Goal: Find specific page/section: Find specific page/section

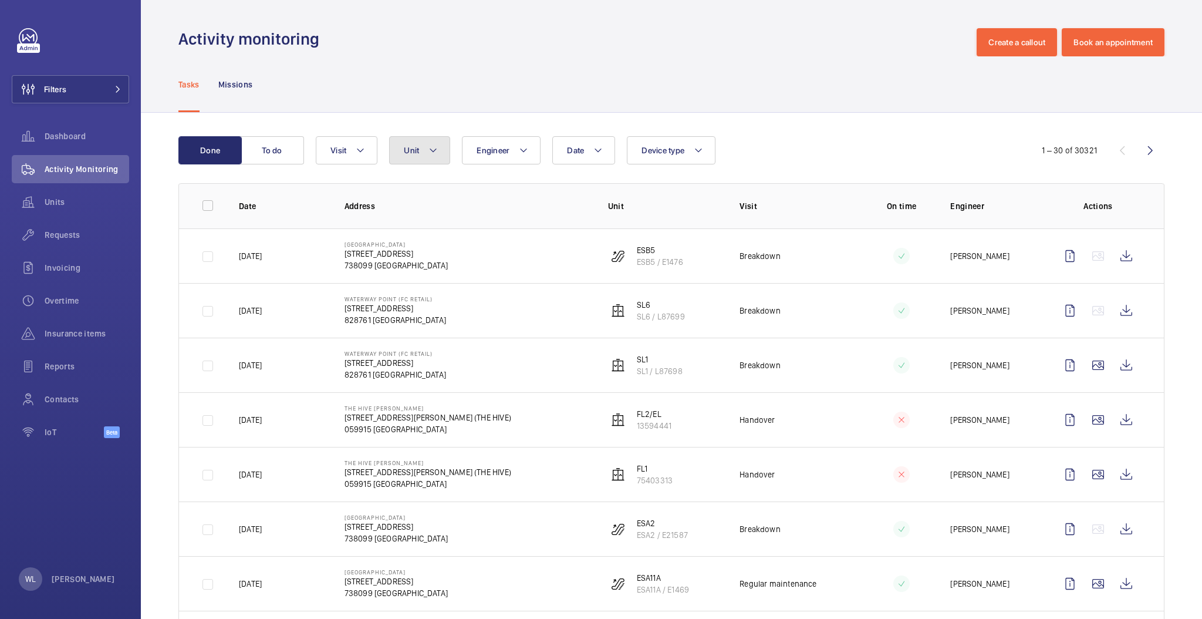
click at [433, 157] on button "Unit" at bounding box center [419, 150] width 61 height 28
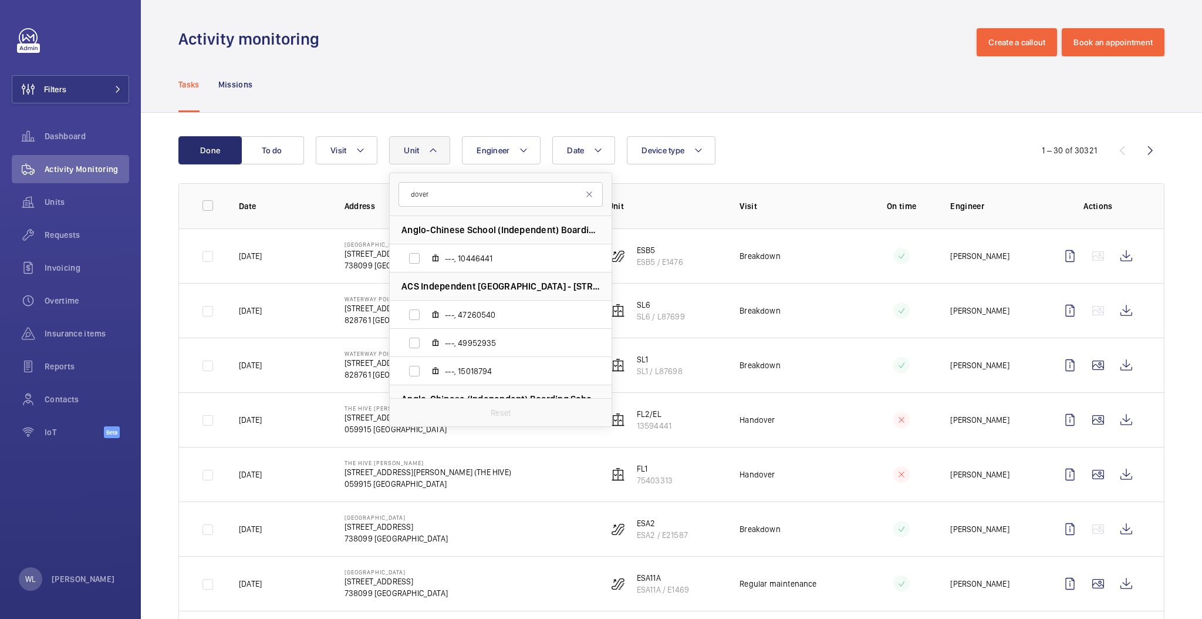
type input "dover"
drag, startPoint x: 608, startPoint y: 279, endPoint x: 608, endPoint y: 350, distance: 71.0
click at [608, 350] on ul "Anglo-Chinese School (Independent) Boarding School - [STREET_ADDRESS] ---, 1044…" at bounding box center [501, 413] width 222 height 394
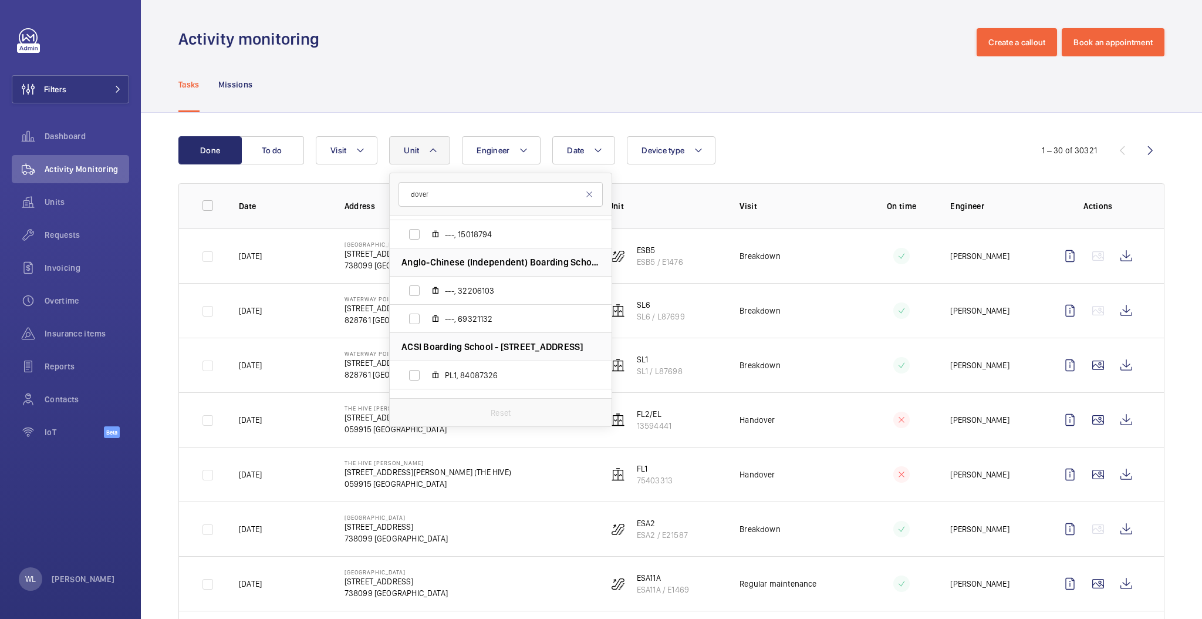
scroll to position [212, 0]
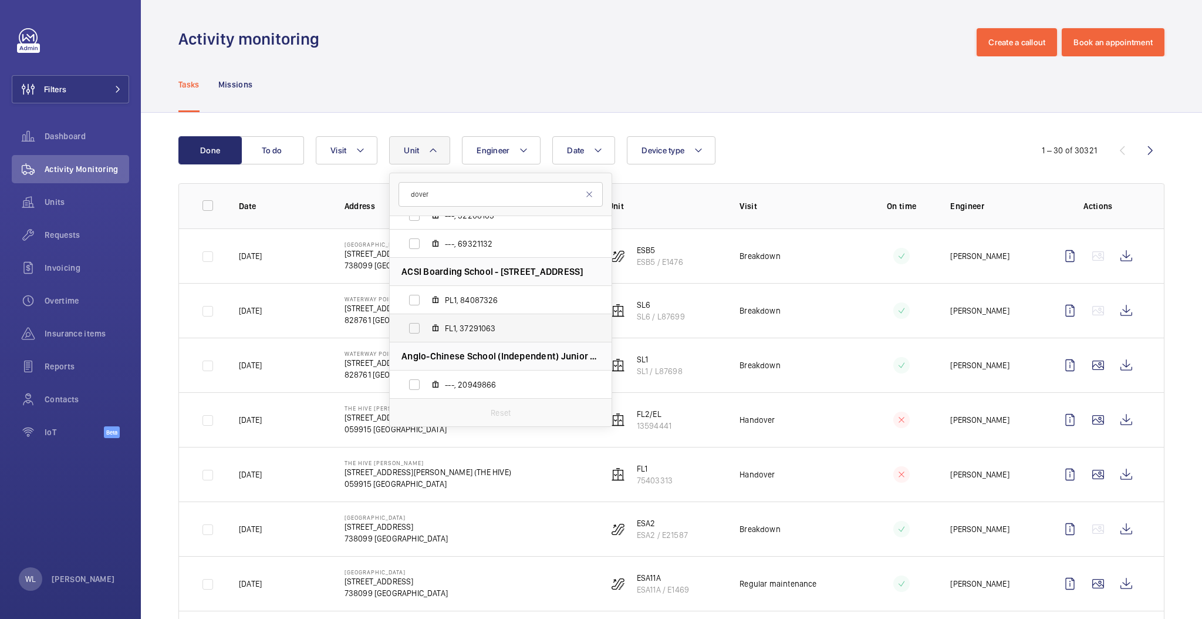
click at [569, 334] on label "FL1, 37291063" at bounding box center [491, 328] width 203 height 28
click at [426, 334] on input "FL1, 37291063" at bounding box center [414, 327] width 23 height 23
checkbox input "true"
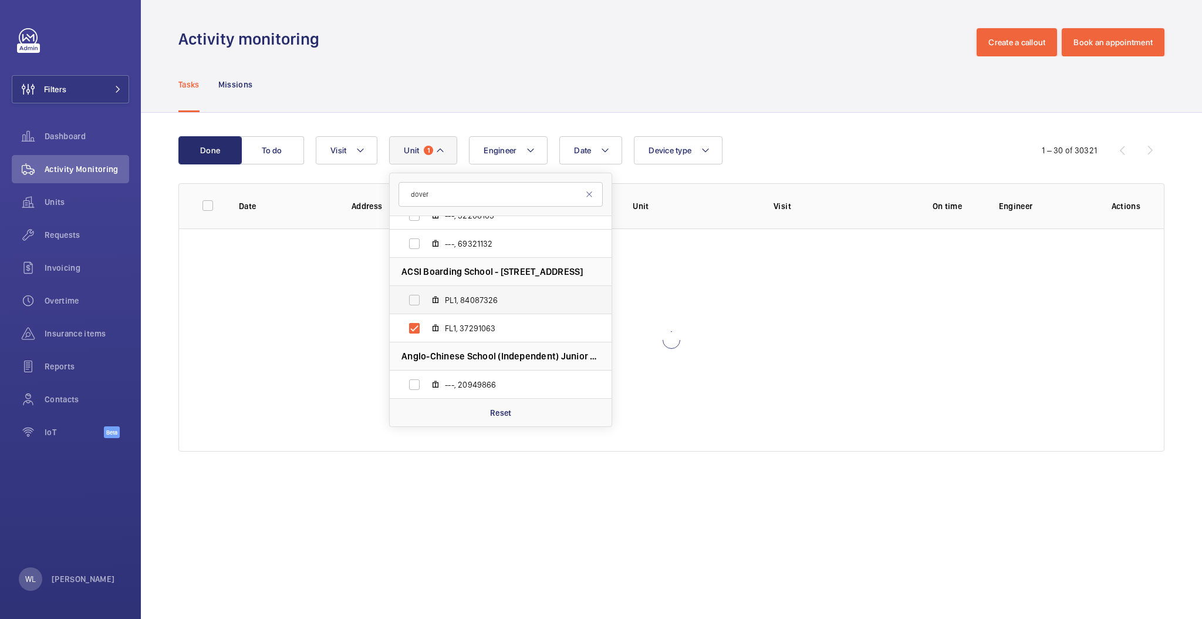
click at [572, 304] on span "PL1, 84087326" at bounding box center [513, 300] width 136 height 12
click at [426, 304] on input "PL1, 84087326" at bounding box center [414, 299] width 23 height 23
checkbox input "true"
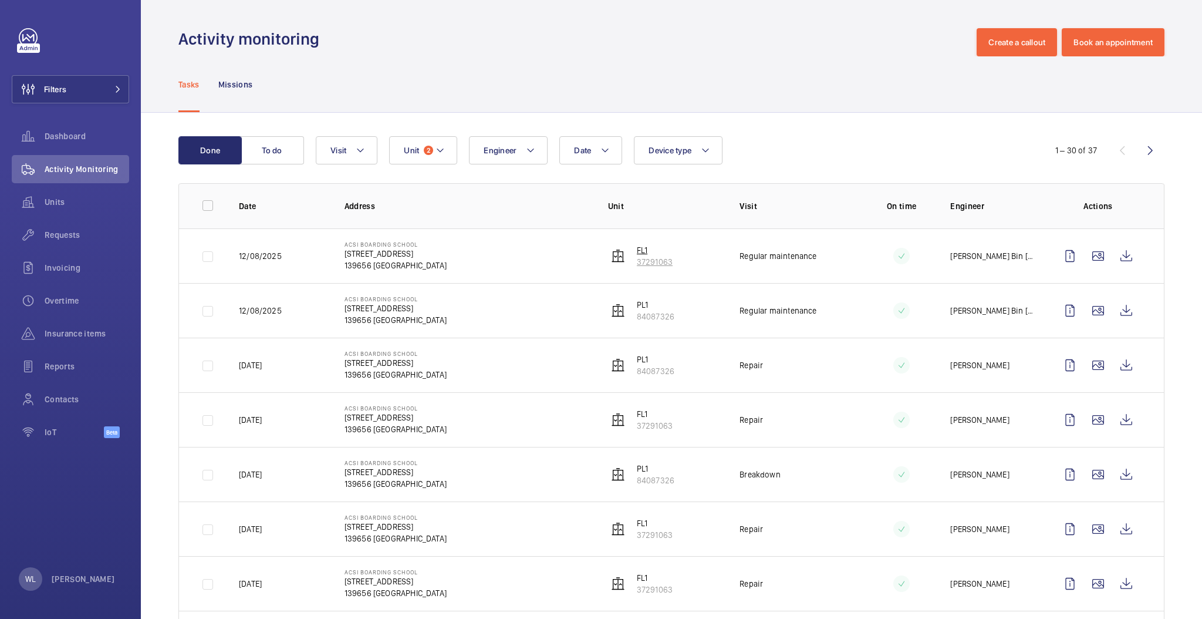
click at [637, 248] on p "FL1" at bounding box center [655, 250] width 36 height 12
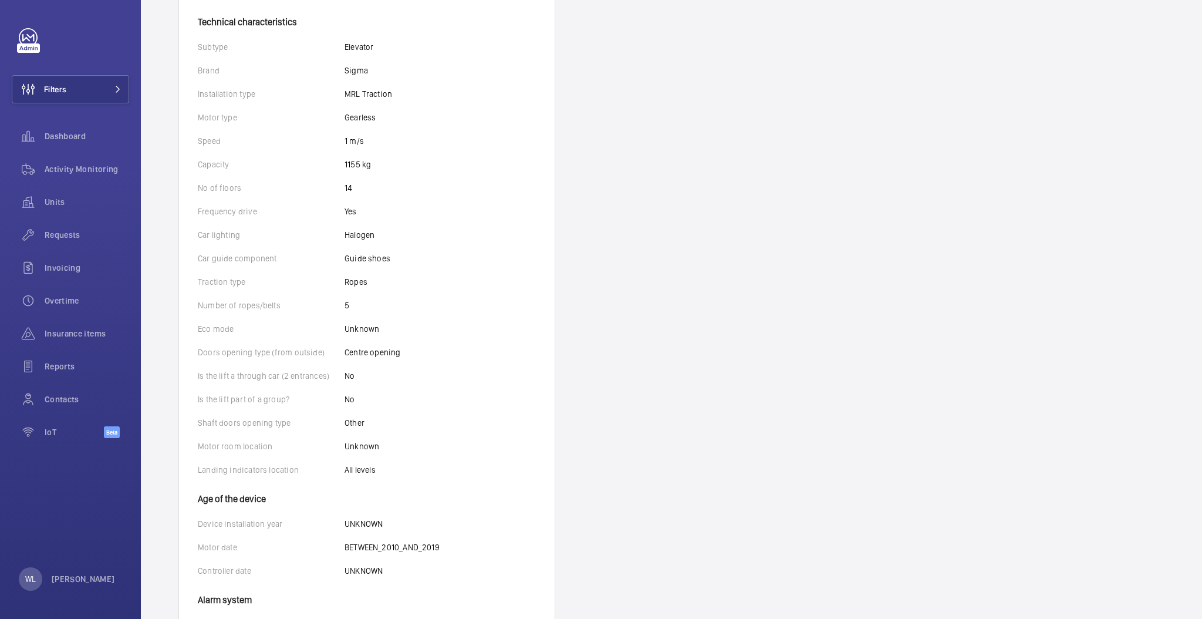
scroll to position [316, 0]
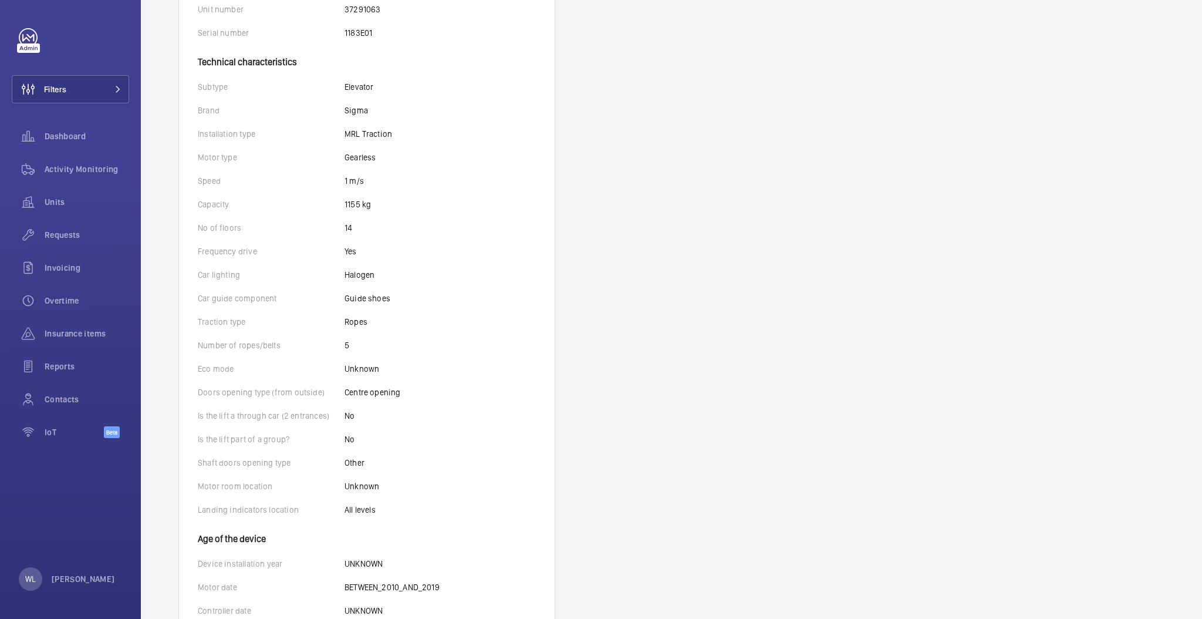
click at [224, 362] on wm-front-card-body "Identifiers Unit name FL1 Unit number 37291063 Serial number 1183E01 Technical …" at bounding box center [367, 347] width 376 height 780
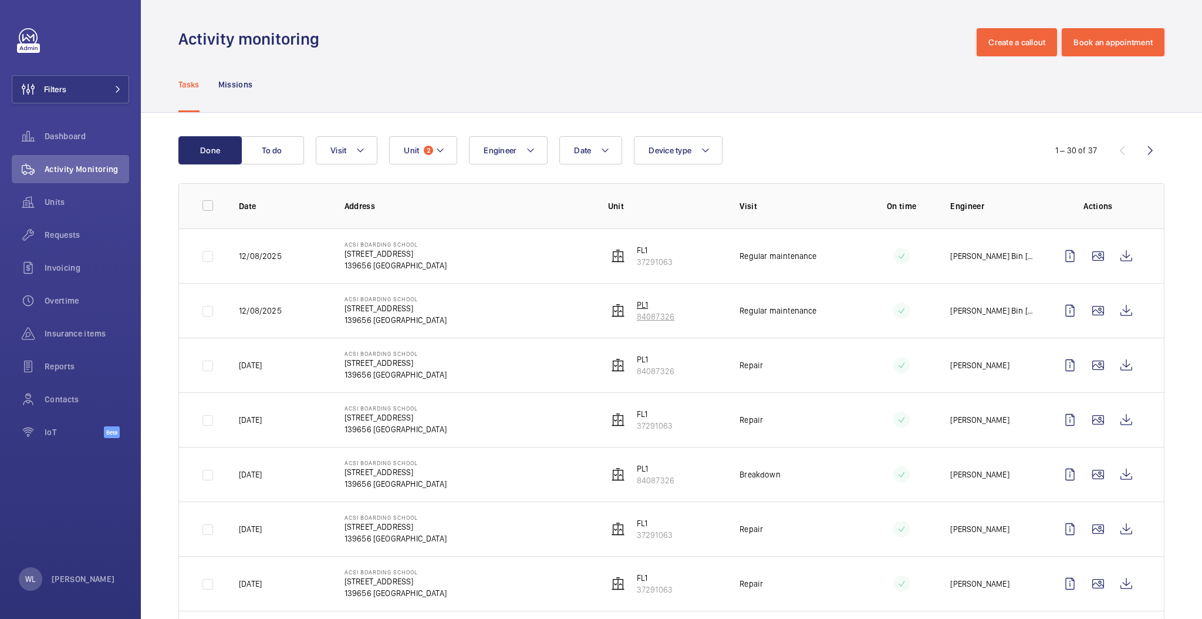
click at [642, 309] on p "PL1" at bounding box center [656, 305] width 38 height 12
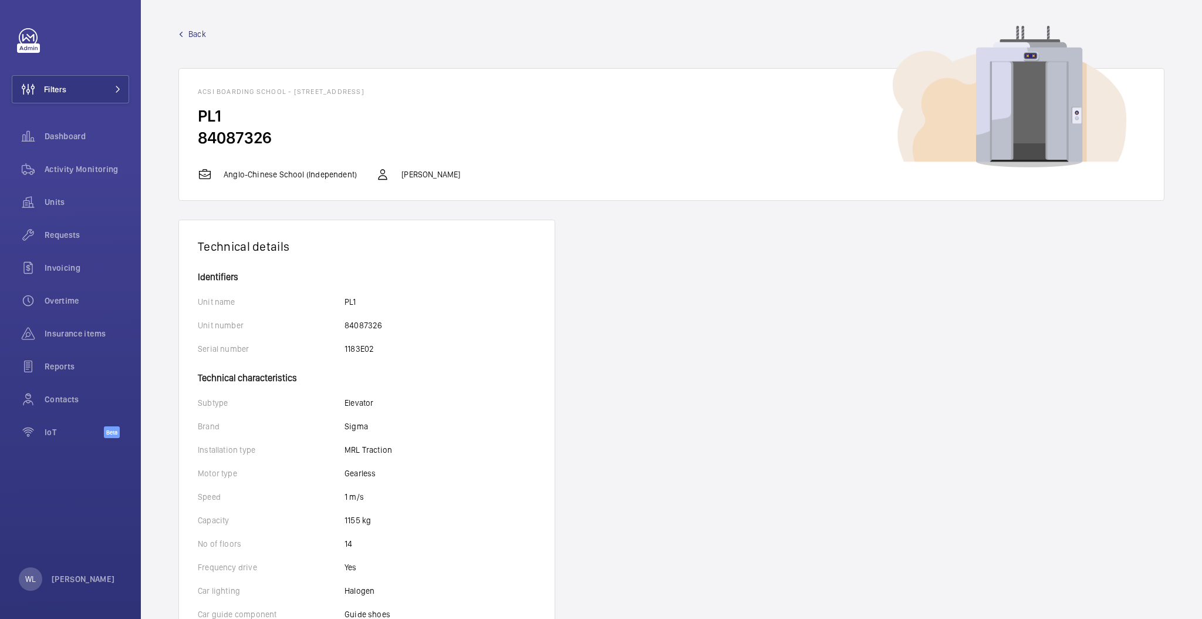
scroll to position [463, 0]
